Goal: Transaction & Acquisition: Purchase product/service

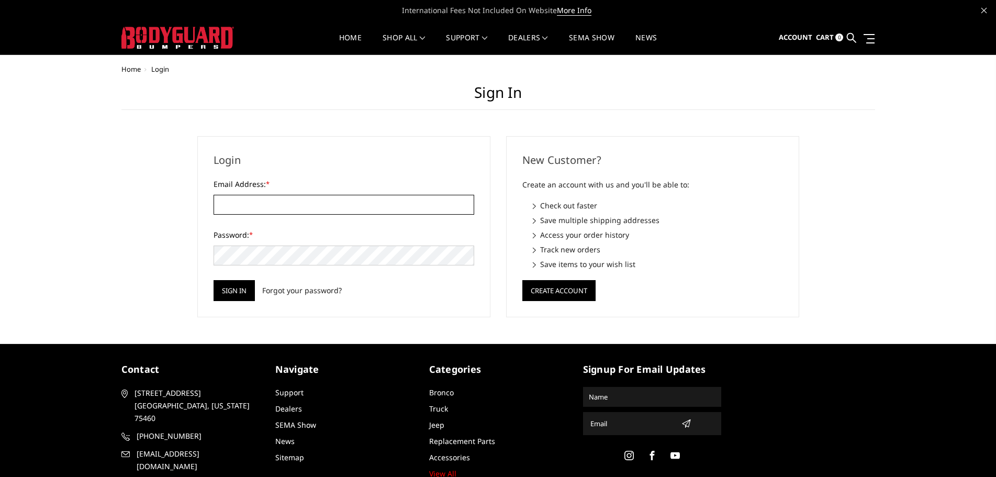
click at [361, 204] on input "Email Address: *" at bounding box center [344, 205] width 261 height 20
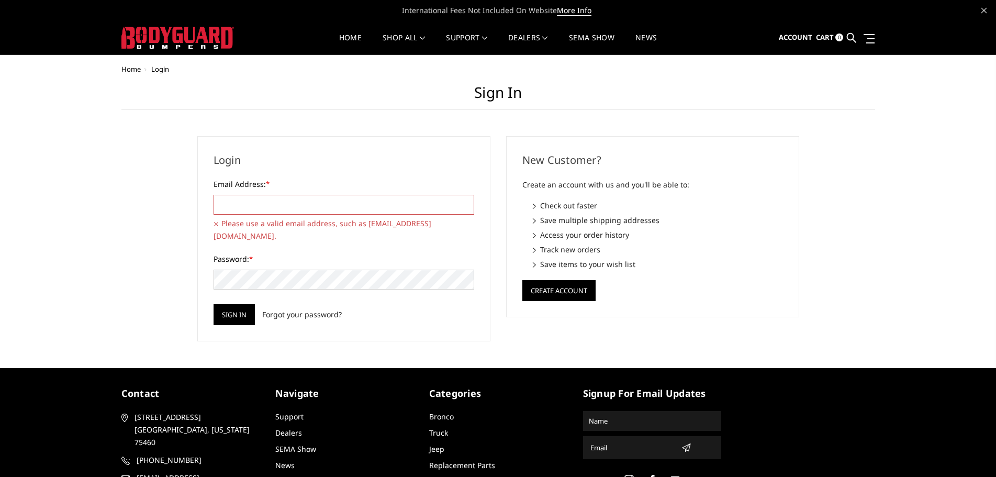
click at [327, 200] on input "Email Address: *" at bounding box center [344, 205] width 261 height 20
type input "[PERSON_NAME][EMAIL_ADDRESS][DOMAIN_NAME]"
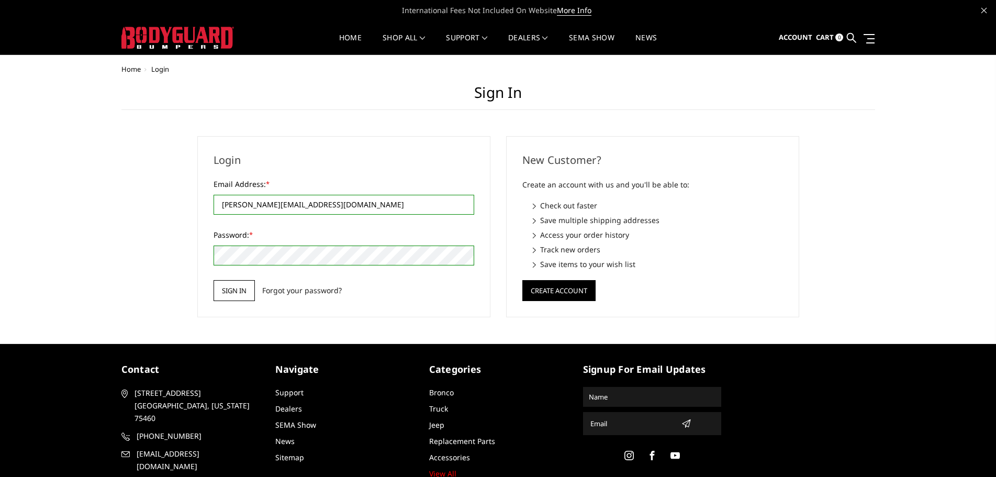
click at [251, 291] on input "Sign in" at bounding box center [234, 290] width 41 height 21
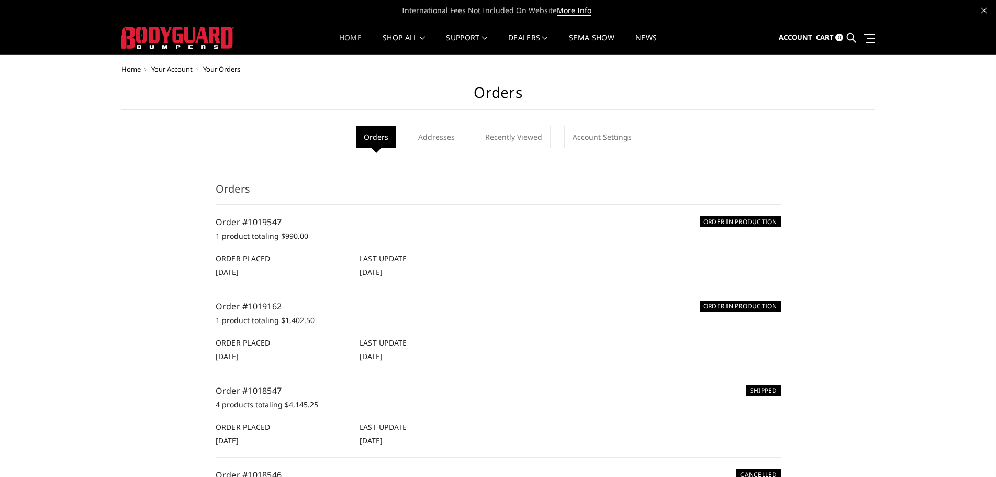
click at [340, 35] on link "Home" at bounding box center [350, 44] width 23 height 20
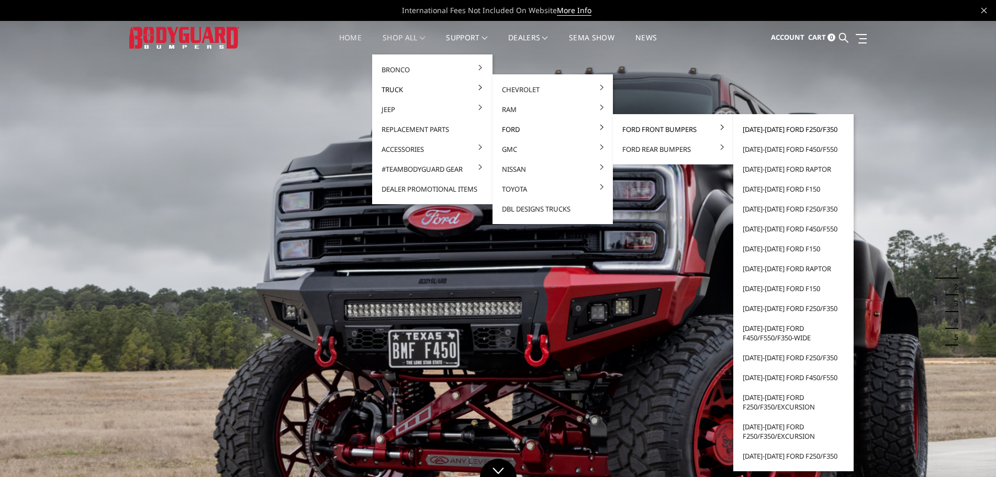
click at [810, 128] on link "[DATE]-[DATE] Ford F250/F350" at bounding box center [793, 129] width 112 height 20
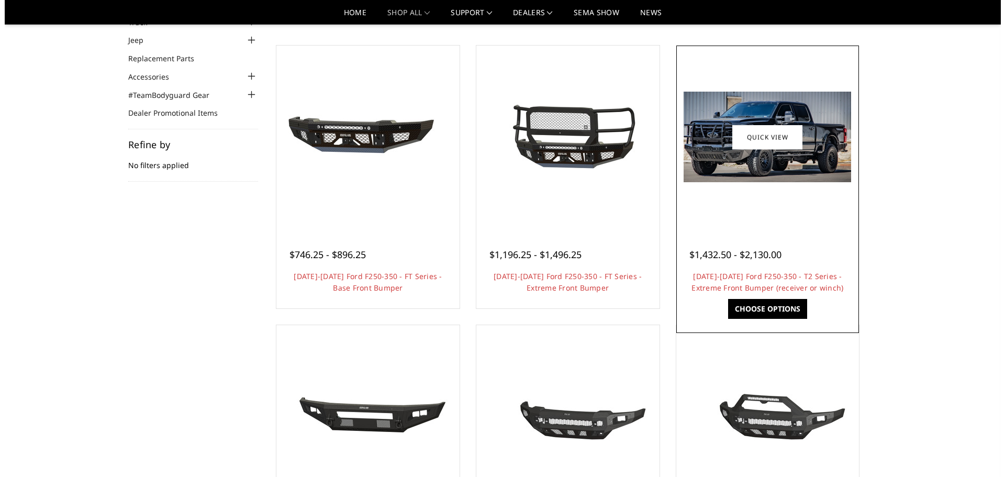
scroll to position [52, 0]
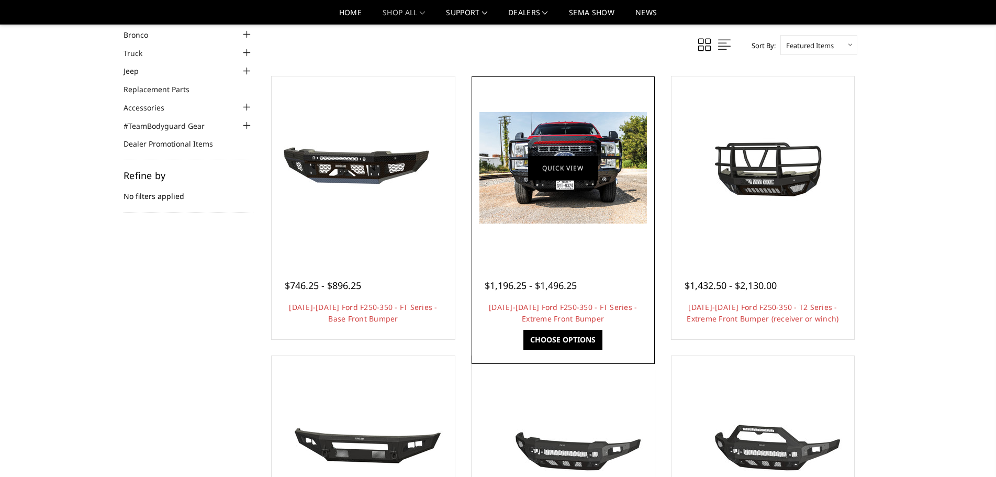
click at [554, 173] on link "Quick view" at bounding box center [563, 167] width 70 height 25
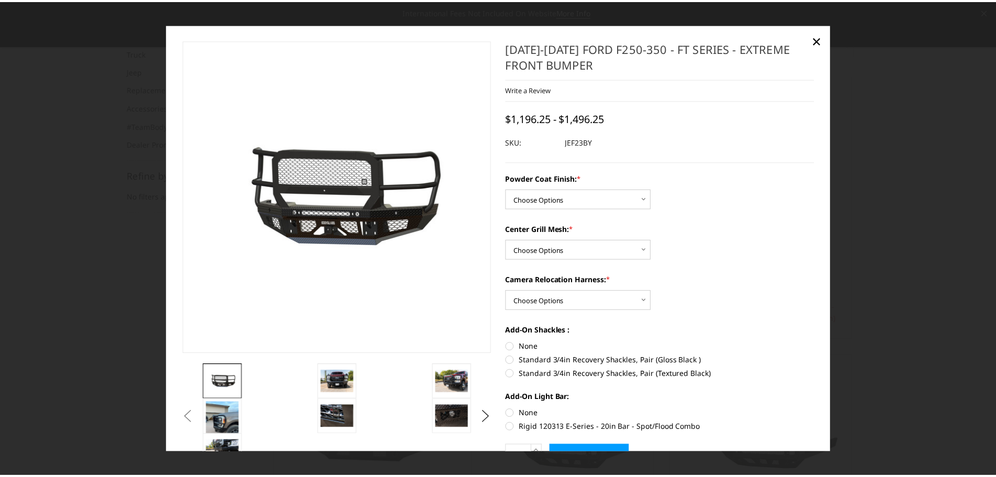
scroll to position [0, 0]
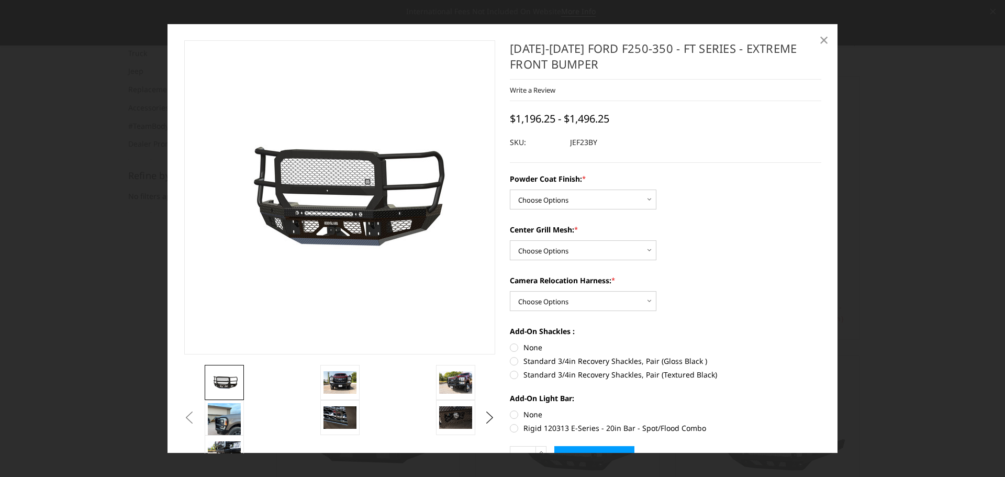
click at [821, 41] on span "×" at bounding box center [823, 39] width 9 height 23
